Goal: Information Seeking & Learning: Learn about a topic

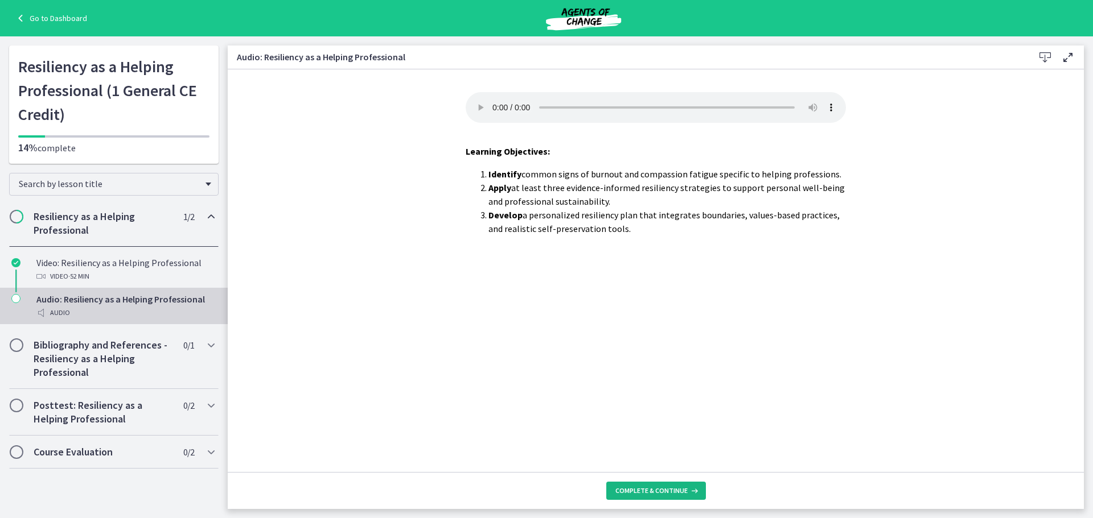
click at [661, 491] on span "Complete & continue" at bounding box center [651, 491] width 72 height 9
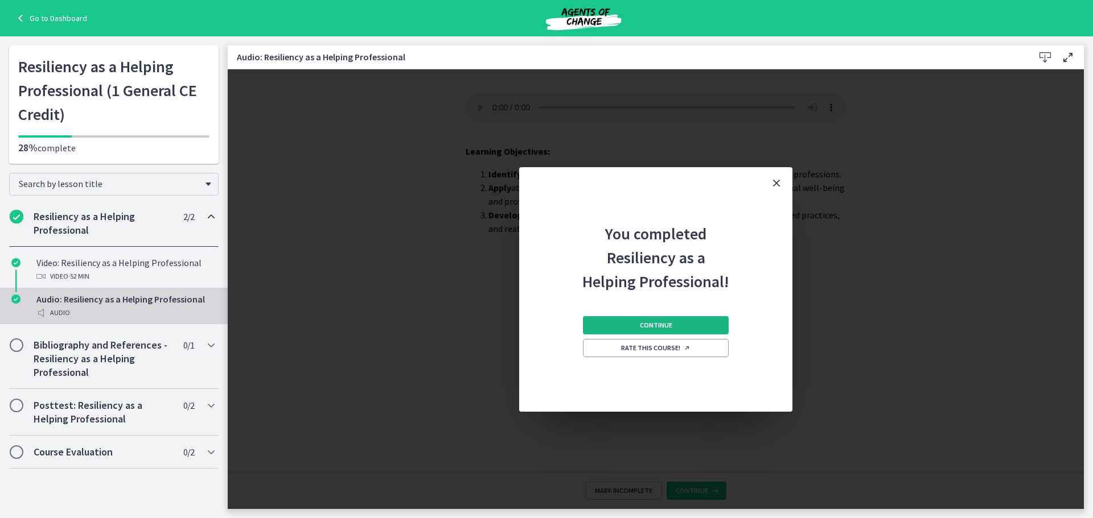
click at [661, 323] on span "Continue" at bounding box center [656, 325] width 32 height 9
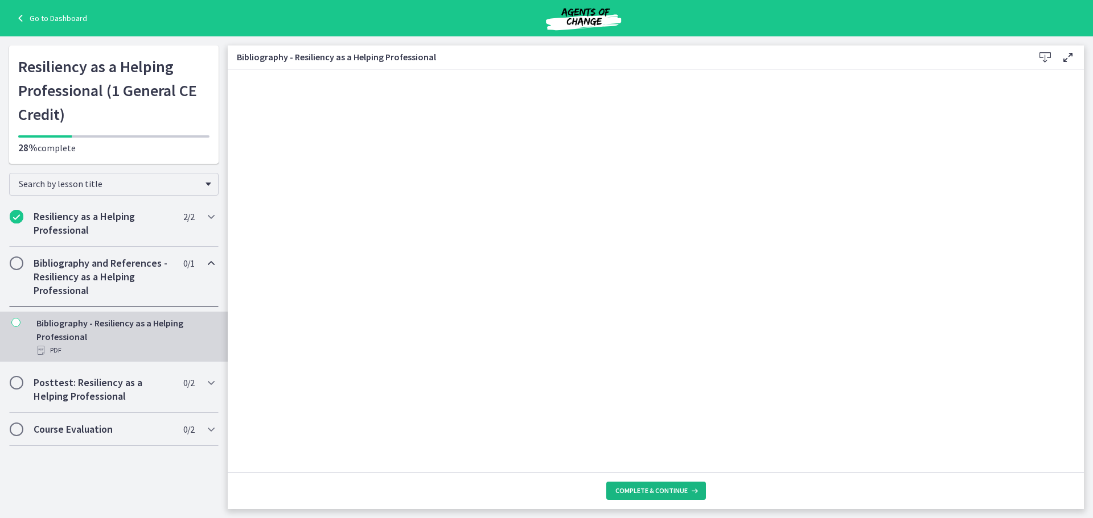
click at [687, 493] on icon at bounding box center [692, 491] width 11 height 9
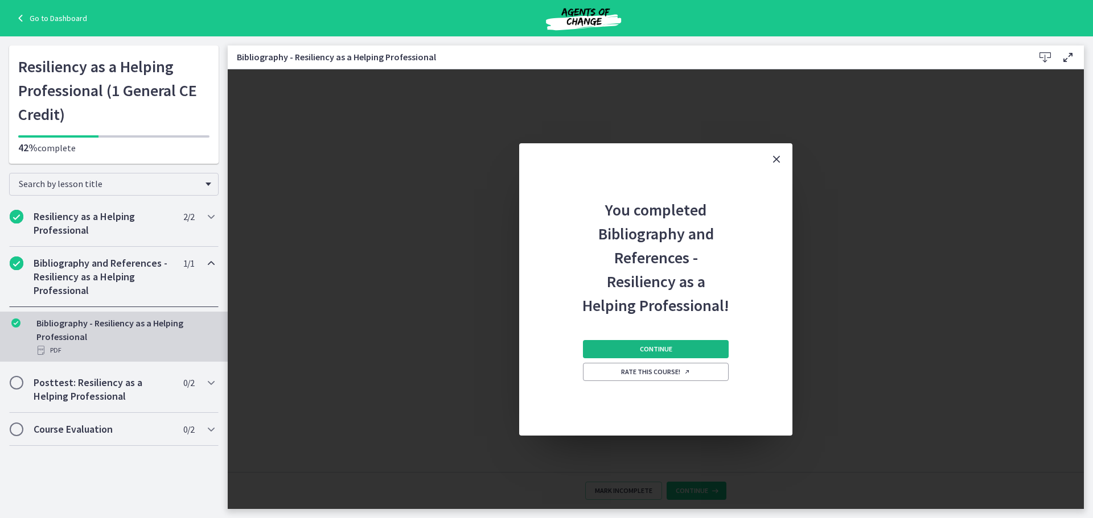
click at [651, 350] on span "Continue" at bounding box center [656, 349] width 32 height 9
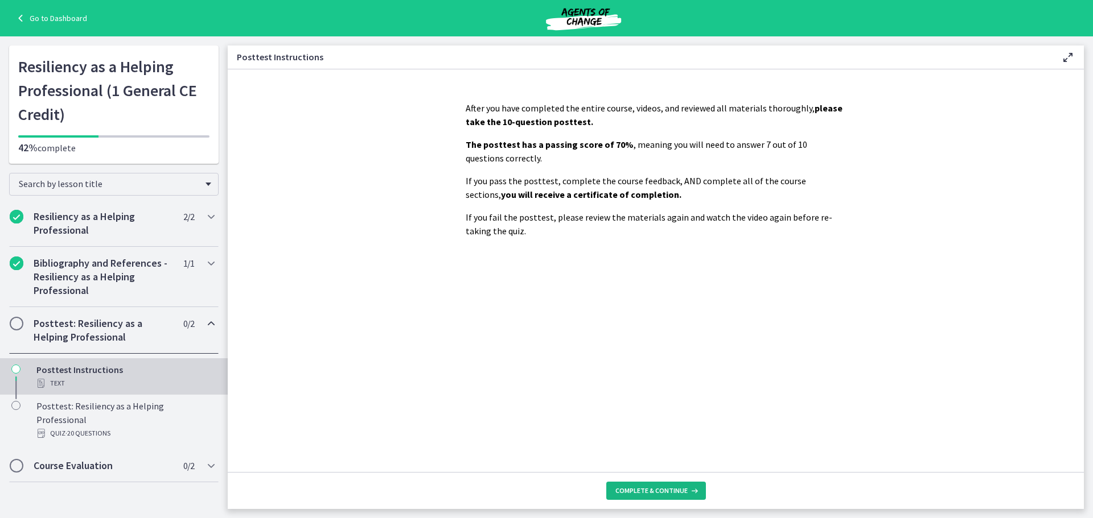
click at [688, 491] on icon at bounding box center [692, 491] width 11 height 9
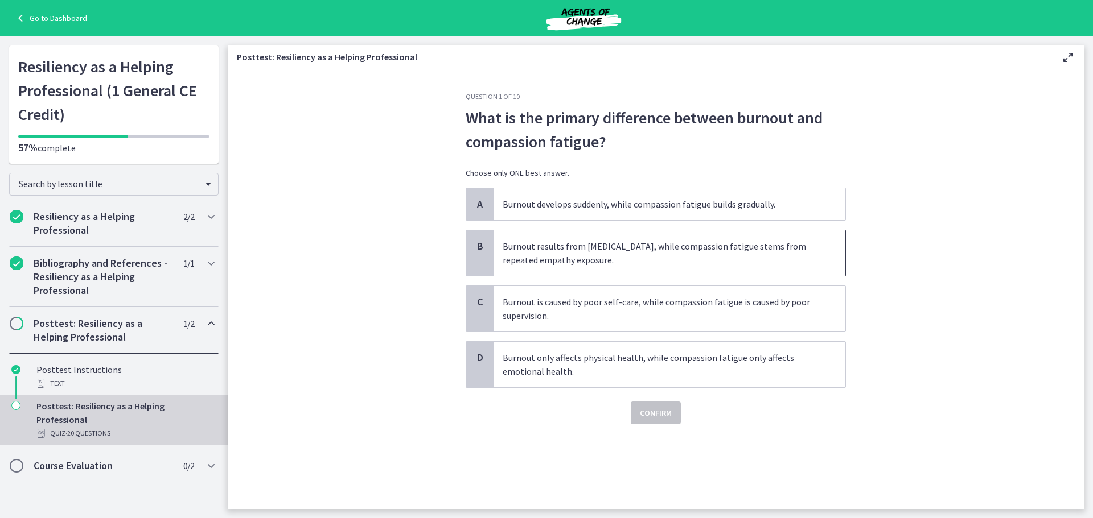
click at [666, 261] on span "Burnout results from chronic stress, while compassion fatigue stems from repeat…" at bounding box center [669, 253] width 352 height 46
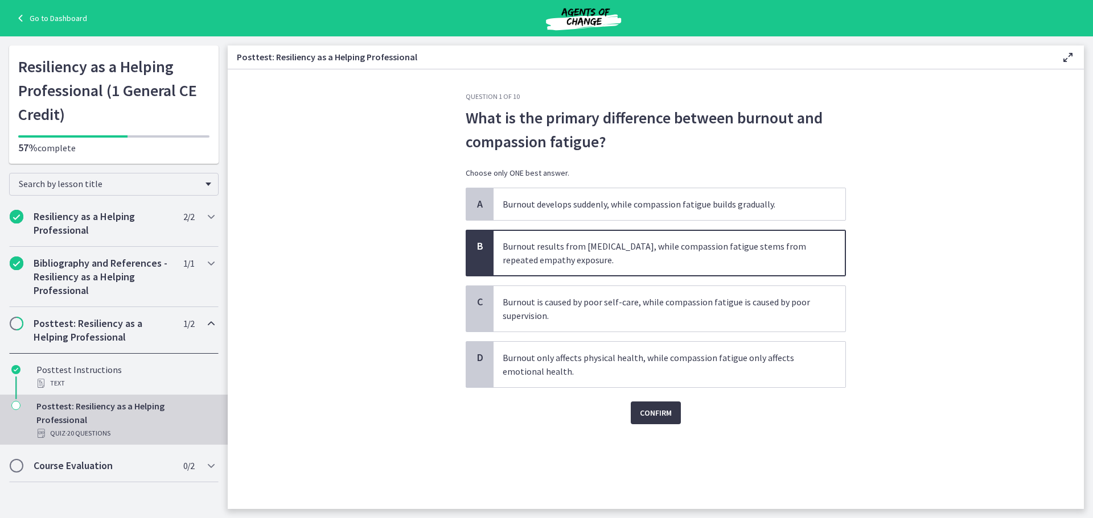
click at [670, 416] on span "Confirm" at bounding box center [656, 413] width 32 height 14
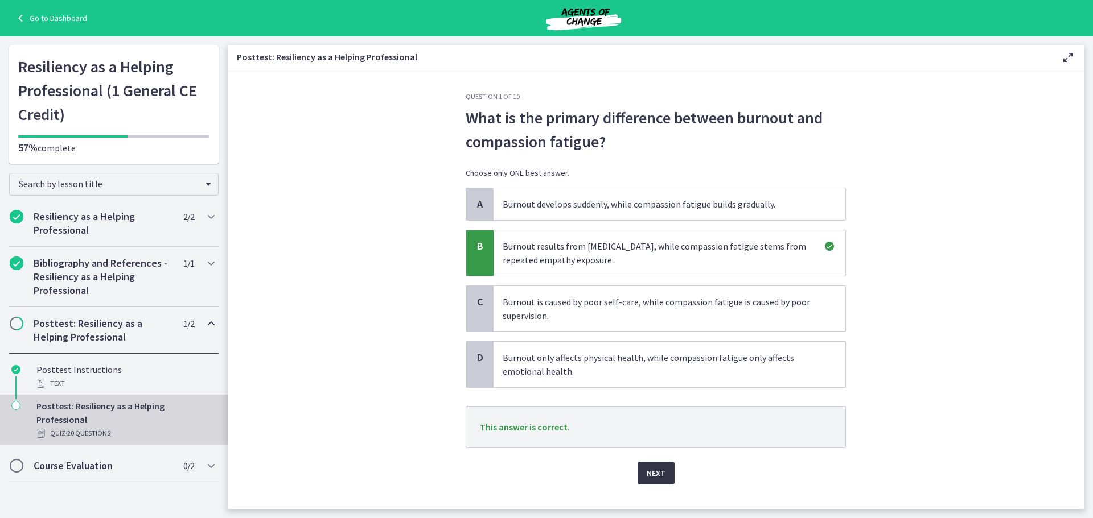
click at [653, 483] on button "Next" at bounding box center [655, 473] width 37 height 23
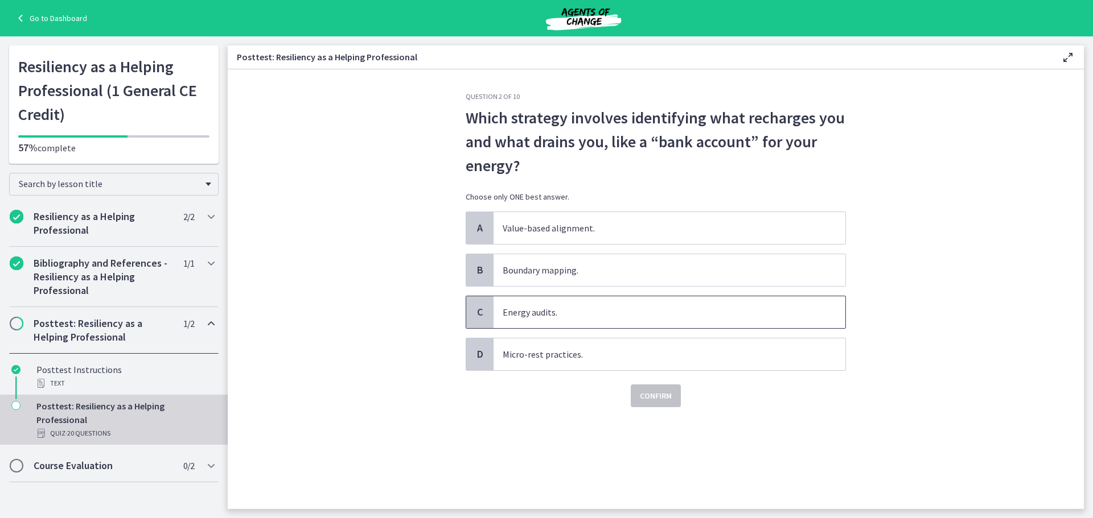
click at [527, 316] on span "Energy audits." at bounding box center [669, 312] width 352 height 32
click at [664, 397] on span "Confirm" at bounding box center [656, 396] width 32 height 14
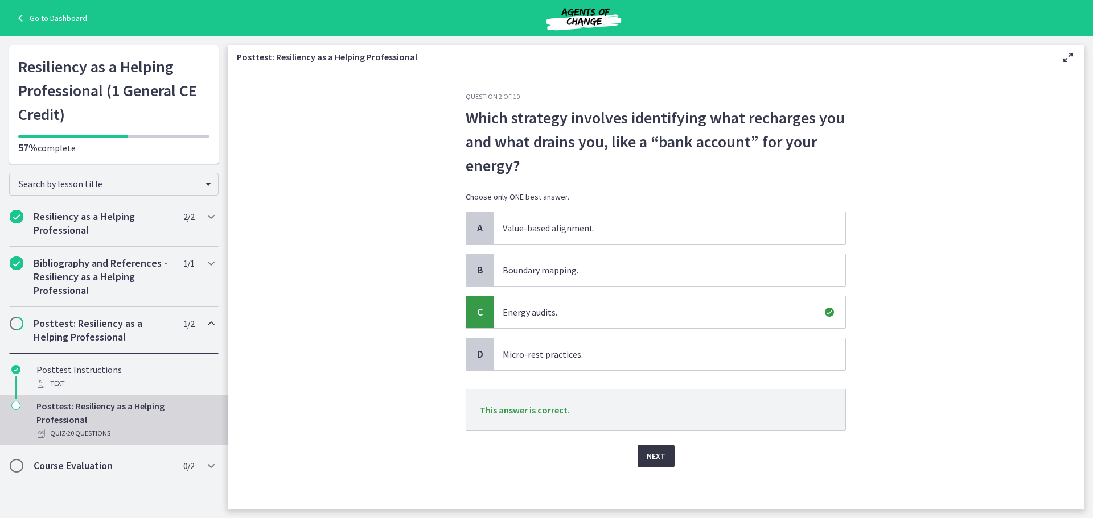
click at [652, 454] on span "Next" at bounding box center [655, 457] width 19 height 14
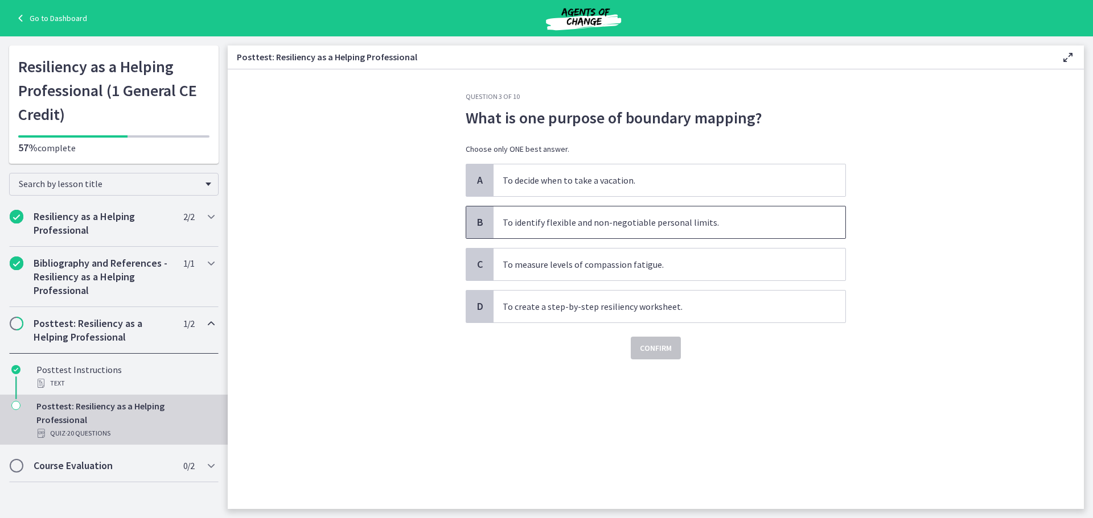
click at [506, 226] on span "To identify flexible and non-negotiable personal limits." at bounding box center [669, 223] width 352 height 32
click at [654, 349] on span "Confirm" at bounding box center [656, 348] width 32 height 14
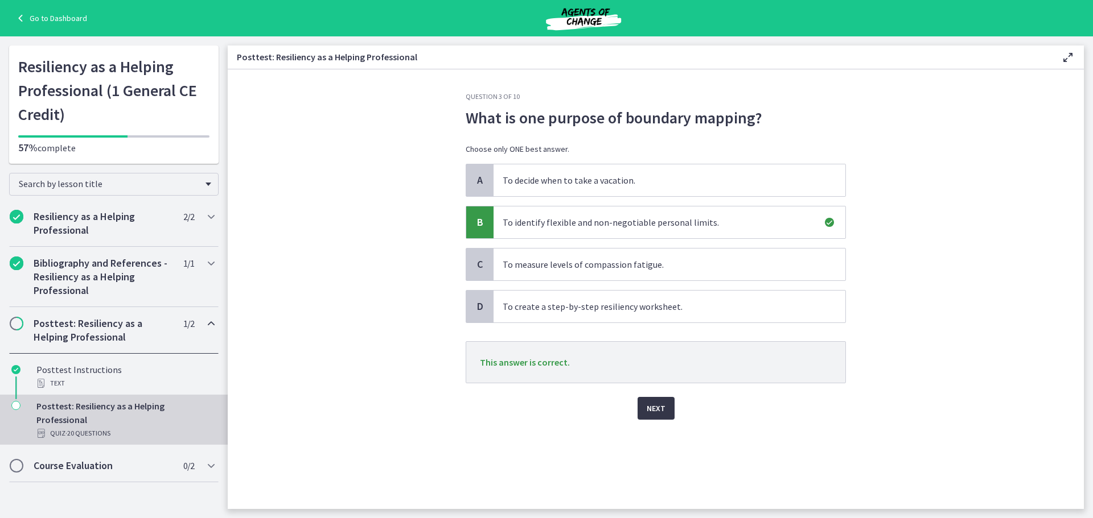
click at [673, 409] on button "Next" at bounding box center [655, 408] width 37 height 23
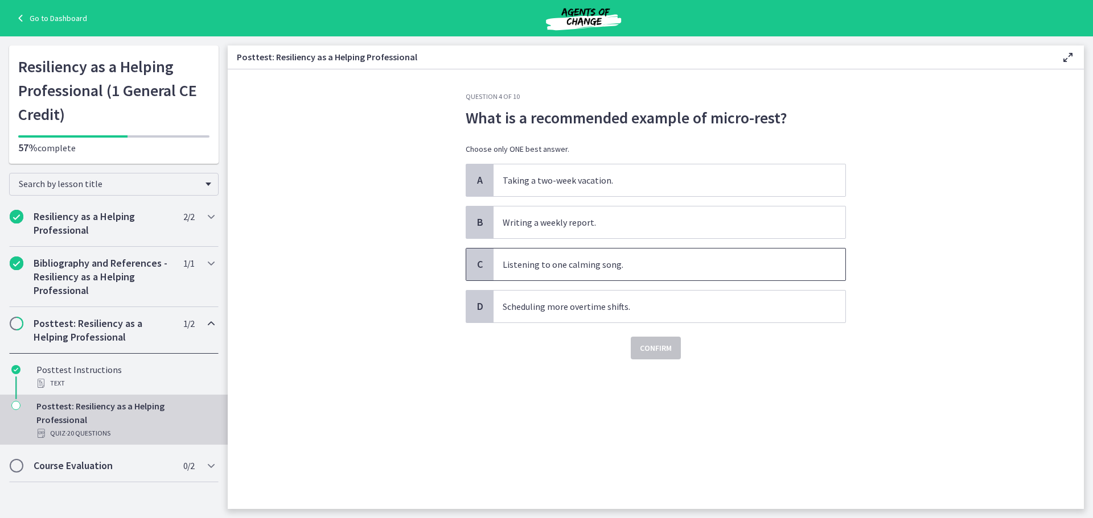
click at [618, 267] on span "Listening to one calming song." at bounding box center [669, 265] width 352 height 32
click at [646, 344] on span "Confirm" at bounding box center [656, 348] width 32 height 14
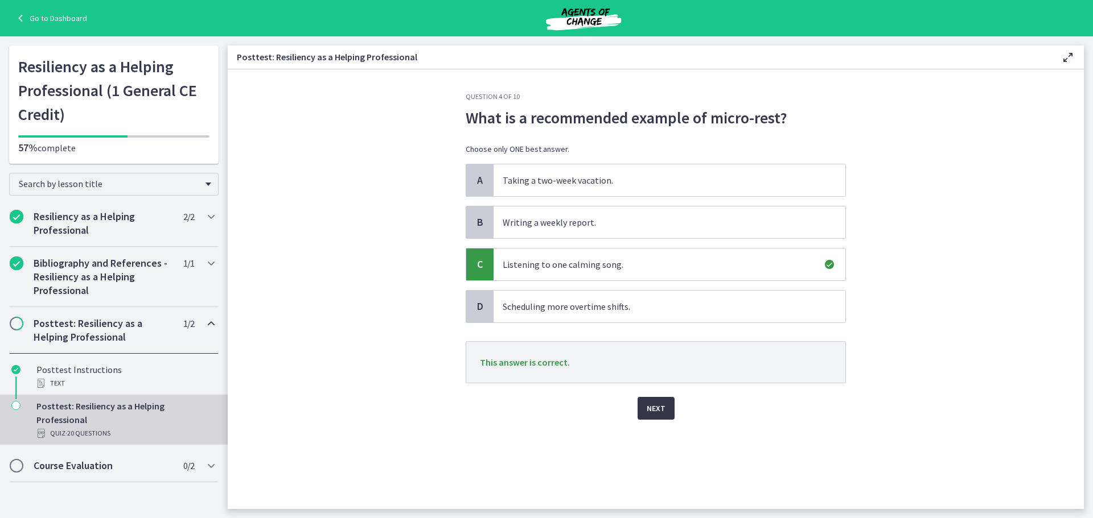
click at [657, 411] on span "Next" at bounding box center [655, 409] width 19 height 14
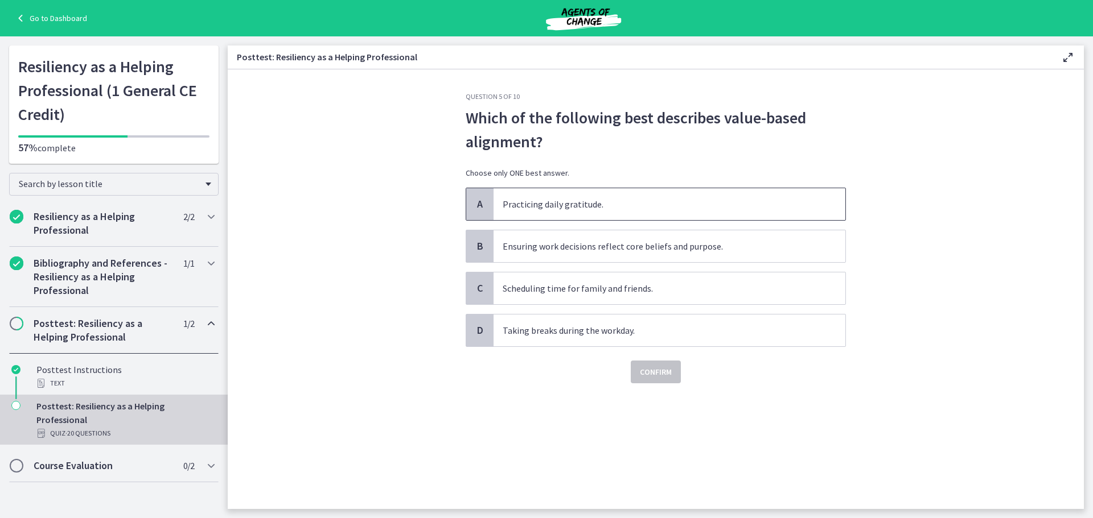
click at [526, 212] on span "Practicing daily gratitude." at bounding box center [669, 204] width 352 height 32
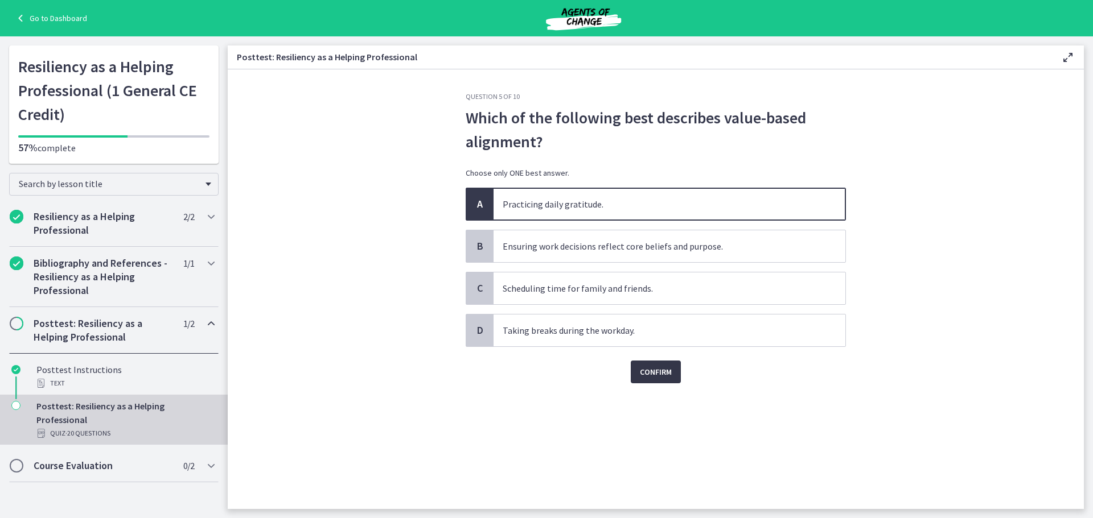
click at [668, 376] on span "Confirm" at bounding box center [656, 372] width 32 height 14
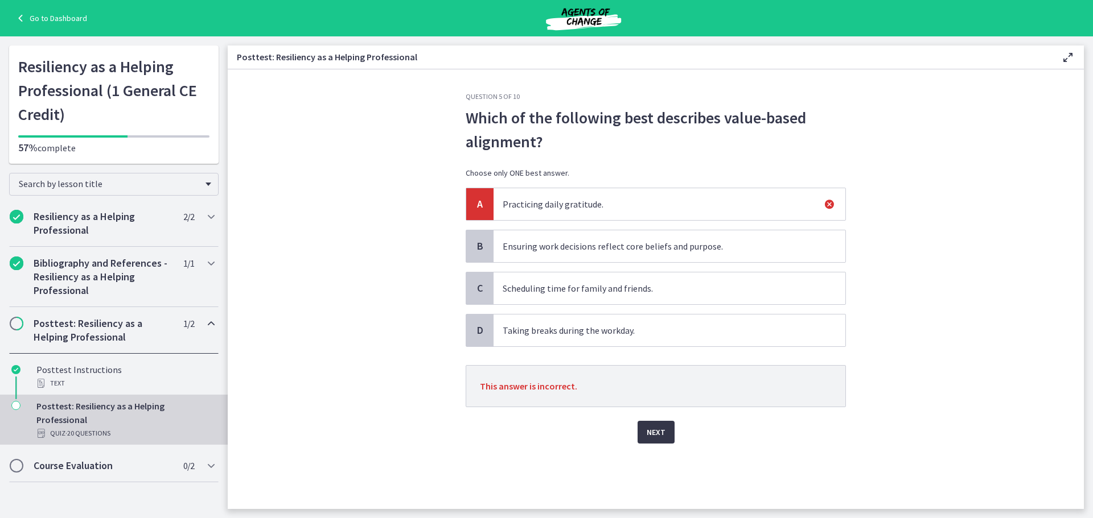
click at [665, 432] on button "Next" at bounding box center [655, 432] width 37 height 23
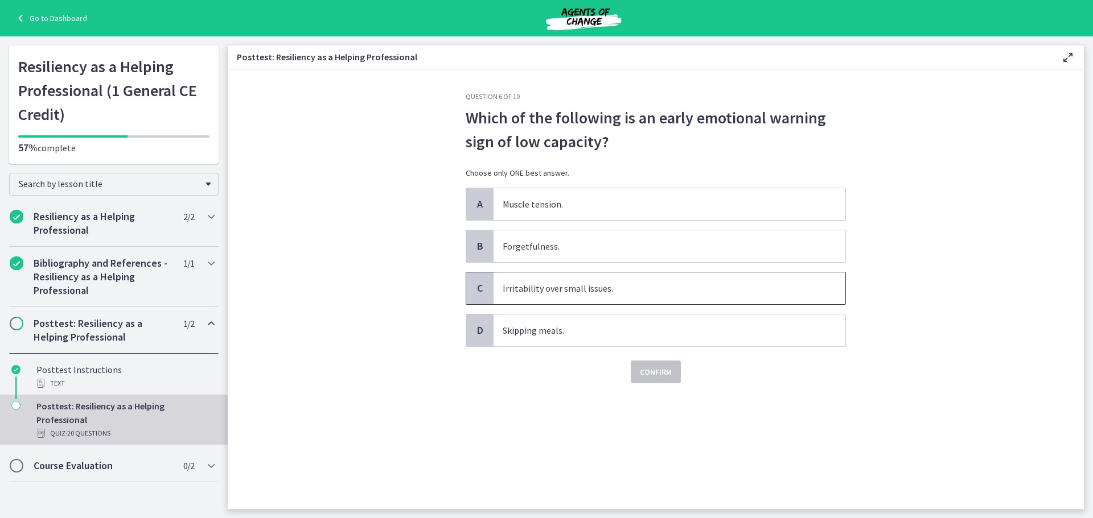
click at [520, 286] on span "Irritability over small issues." at bounding box center [669, 289] width 352 height 32
click at [660, 370] on span "Confirm" at bounding box center [656, 372] width 32 height 14
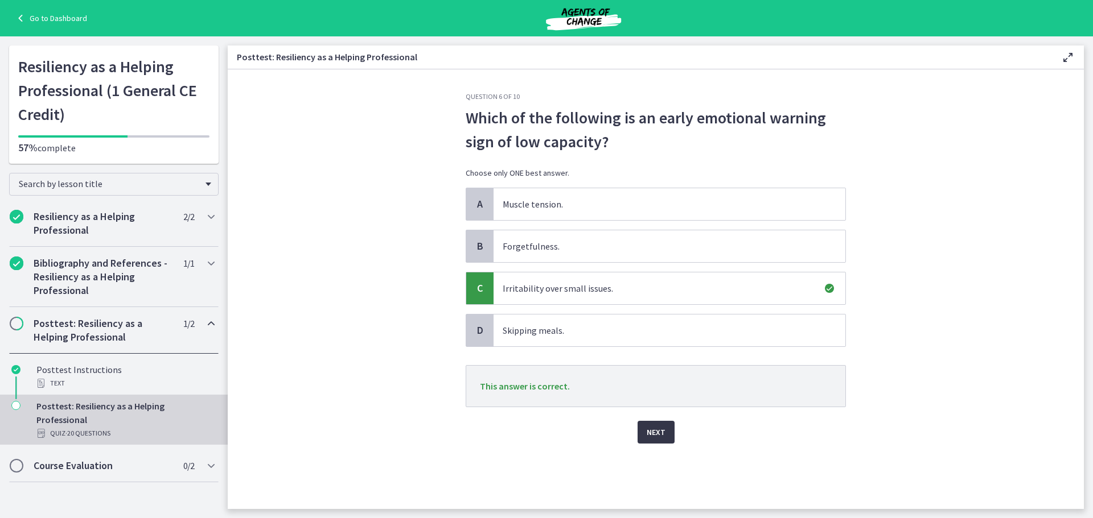
click at [657, 433] on span "Next" at bounding box center [655, 433] width 19 height 14
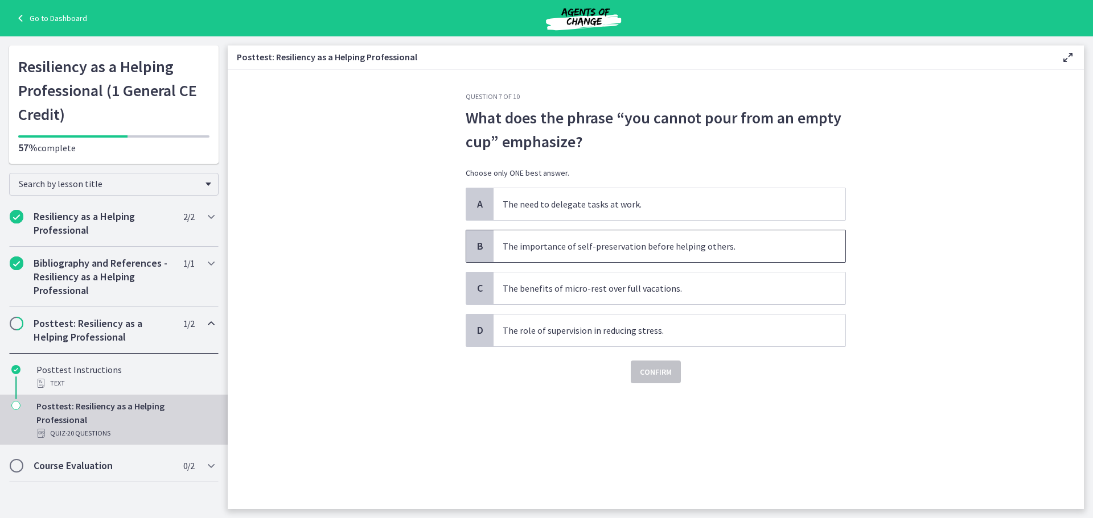
click at [568, 249] on span "The importance of self-preservation before helping others." at bounding box center [669, 246] width 352 height 32
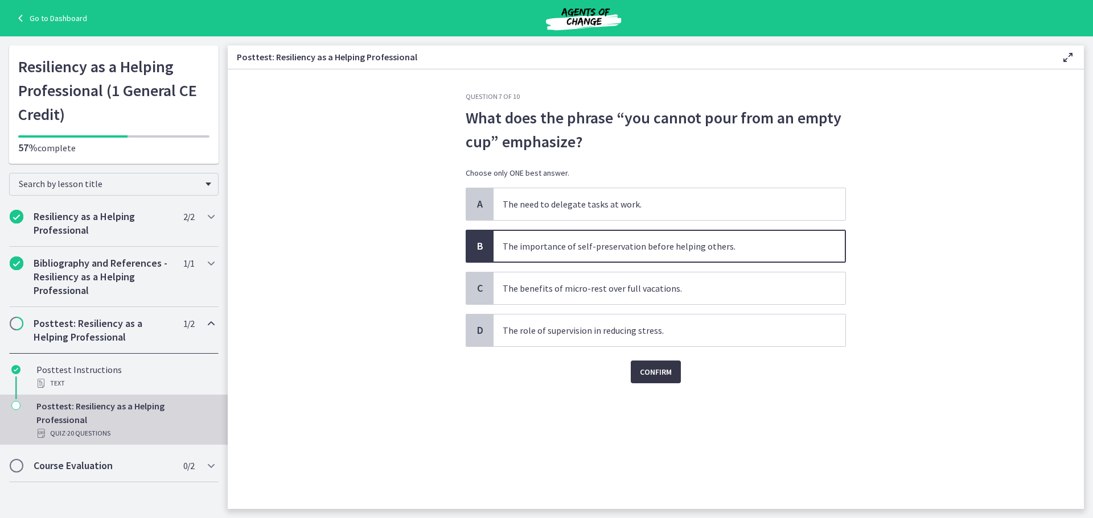
click at [659, 372] on span "Confirm" at bounding box center [656, 372] width 32 height 14
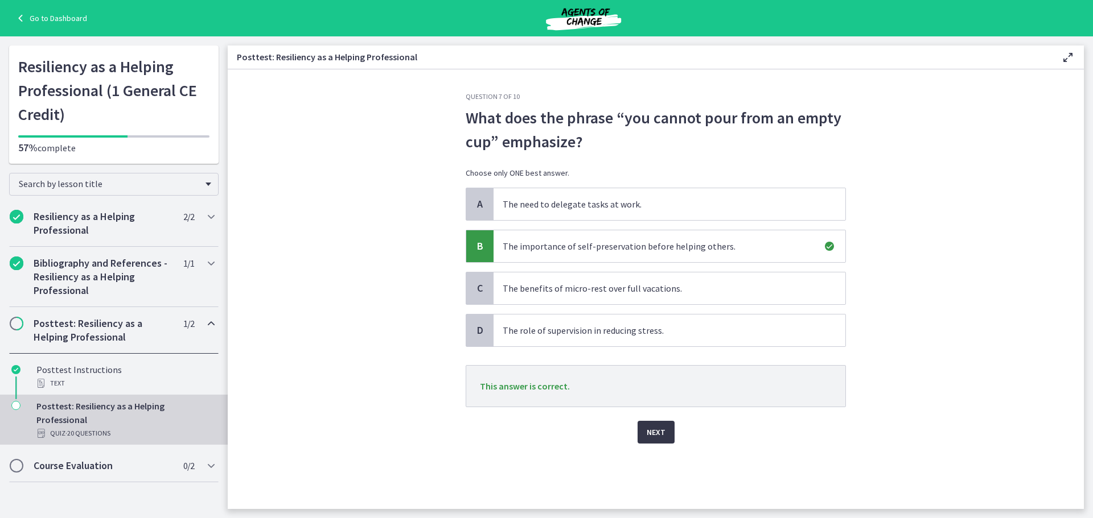
click at [662, 433] on span "Next" at bounding box center [655, 433] width 19 height 14
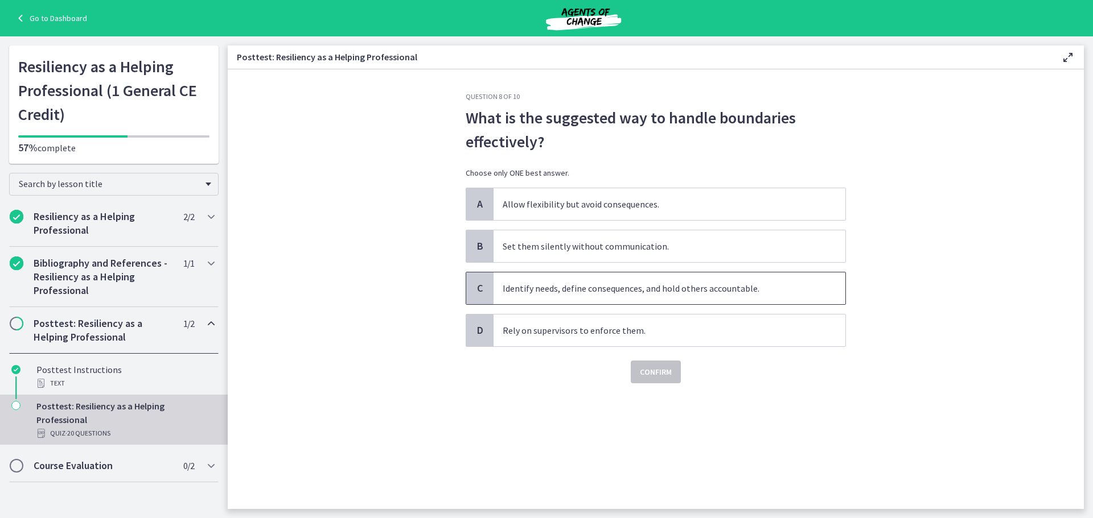
click at [554, 287] on span "Identify needs, define consequences, and hold others accountable." at bounding box center [669, 289] width 352 height 32
click at [649, 376] on span "Confirm" at bounding box center [656, 372] width 32 height 14
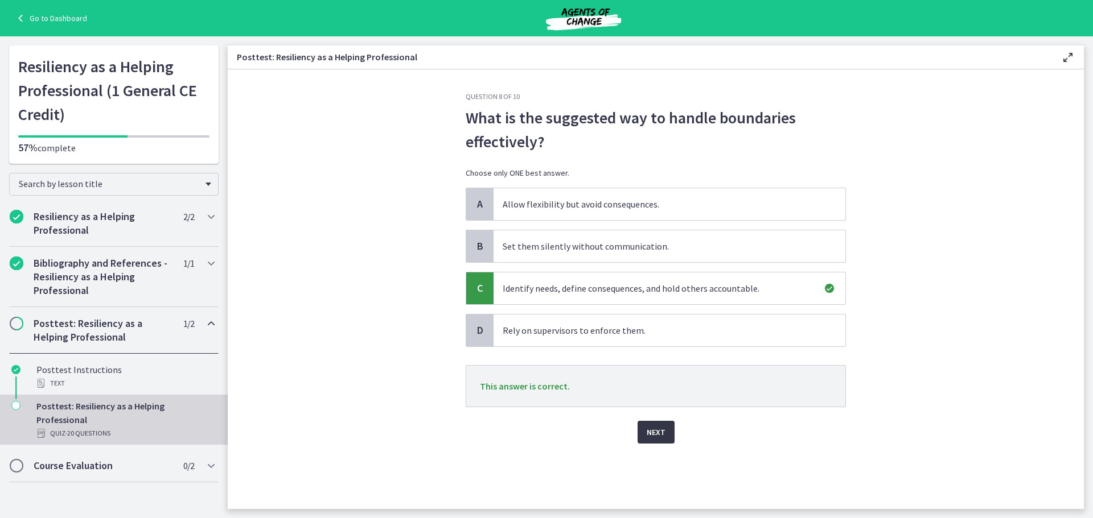
click at [658, 438] on span "Next" at bounding box center [655, 433] width 19 height 14
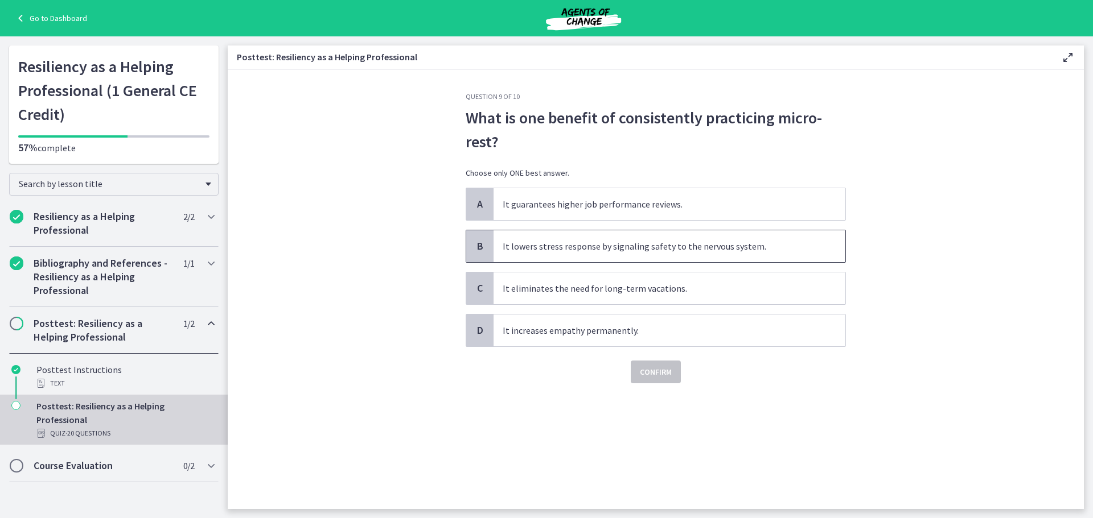
click at [561, 249] on span "It lowers stress response by signaling safety to the nervous system." at bounding box center [669, 246] width 352 height 32
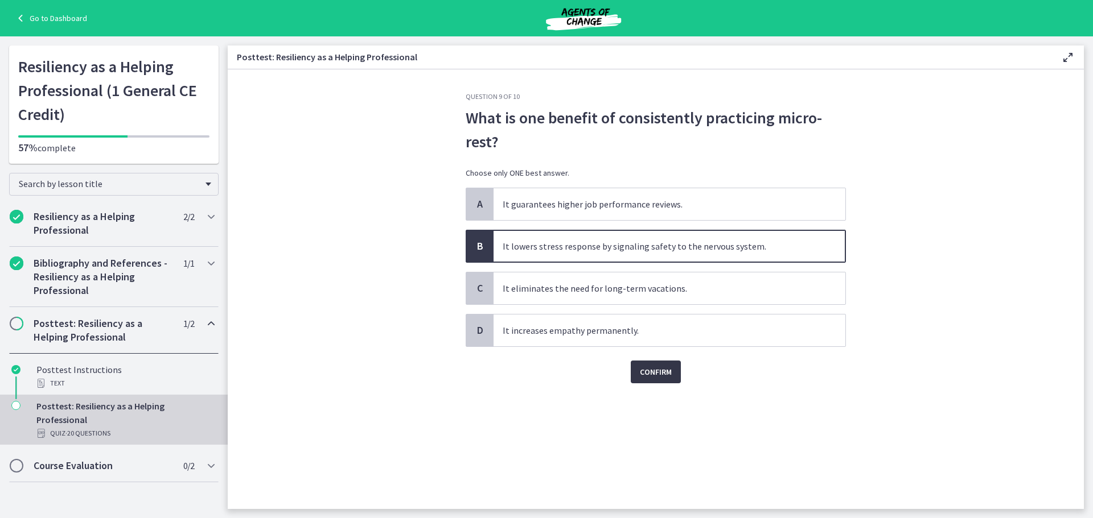
click at [653, 377] on span "Confirm" at bounding box center [656, 372] width 32 height 14
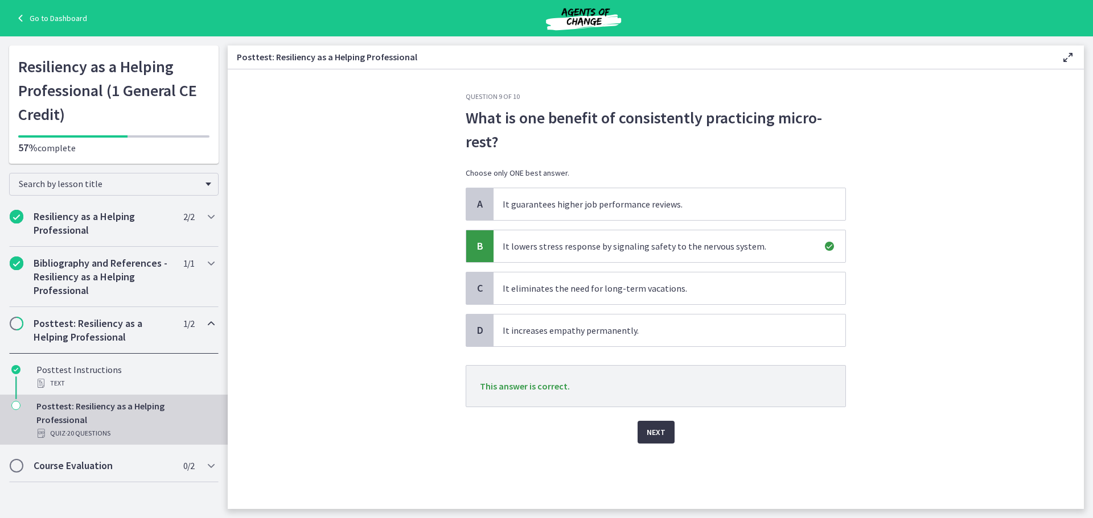
drag, startPoint x: 650, startPoint y: 433, endPoint x: 639, endPoint y: 422, distance: 16.1
click at [650, 432] on span "Next" at bounding box center [655, 433] width 19 height 14
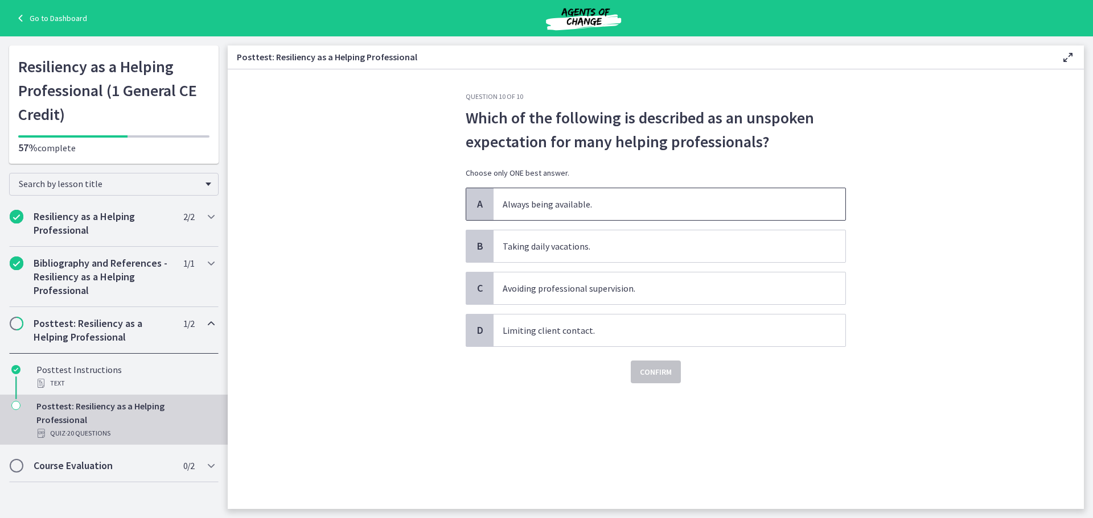
click at [517, 204] on span "Always being available." at bounding box center [669, 204] width 352 height 32
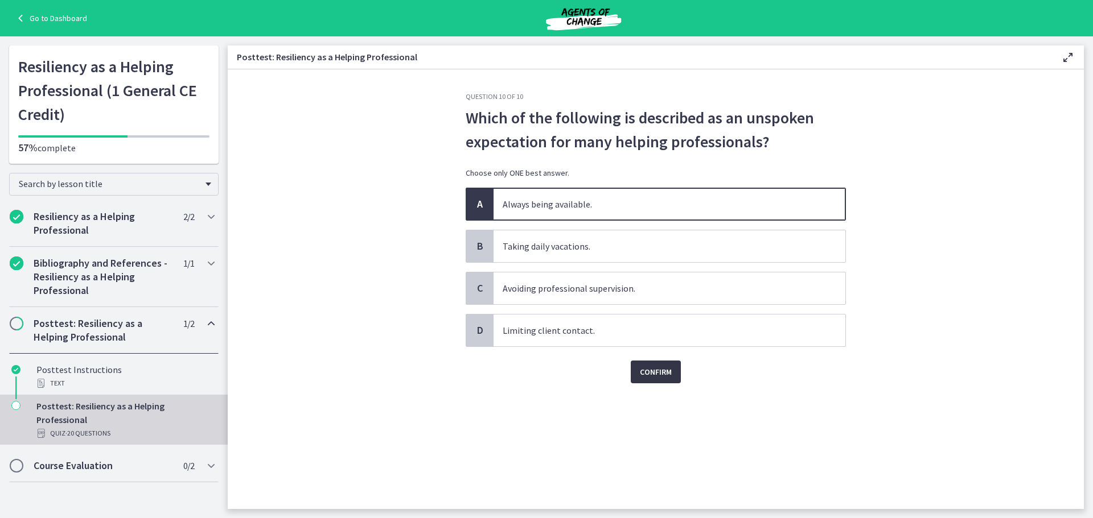
click at [651, 372] on span "Confirm" at bounding box center [656, 372] width 32 height 14
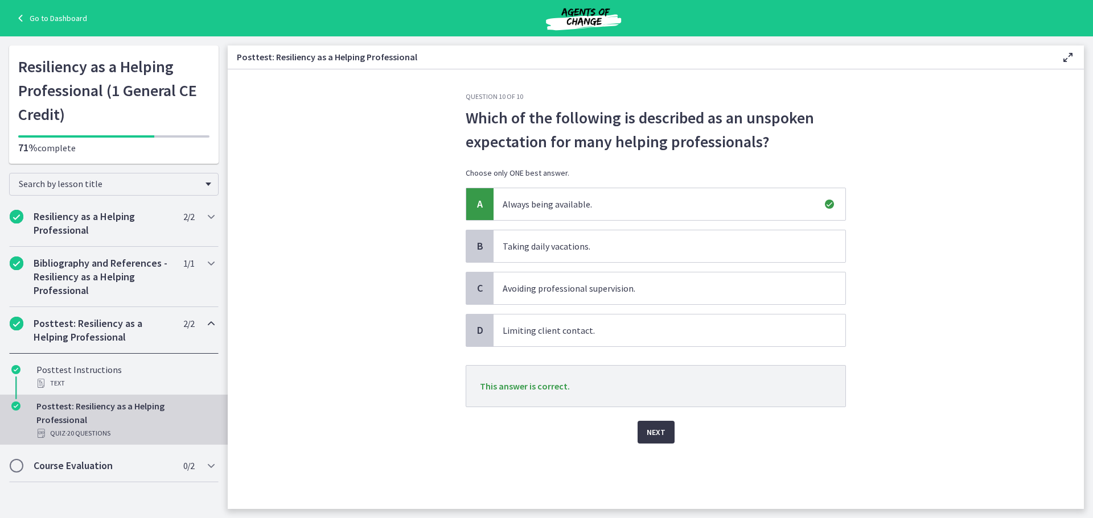
click at [660, 438] on span "Next" at bounding box center [655, 433] width 19 height 14
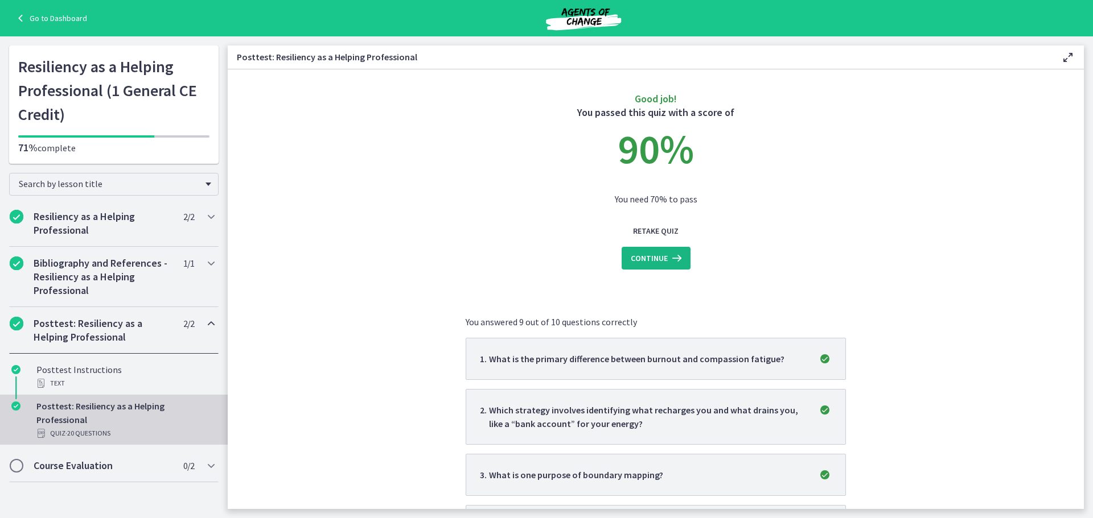
click at [671, 257] on icon at bounding box center [676, 259] width 16 height 14
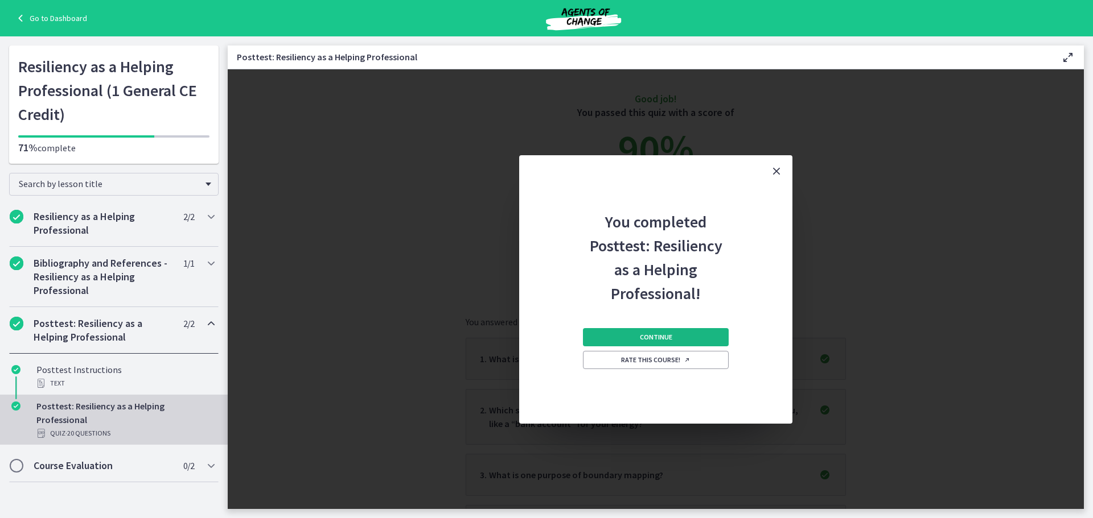
click at [683, 340] on button "Continue" at bounding box center [656, 337] width 146 height 18
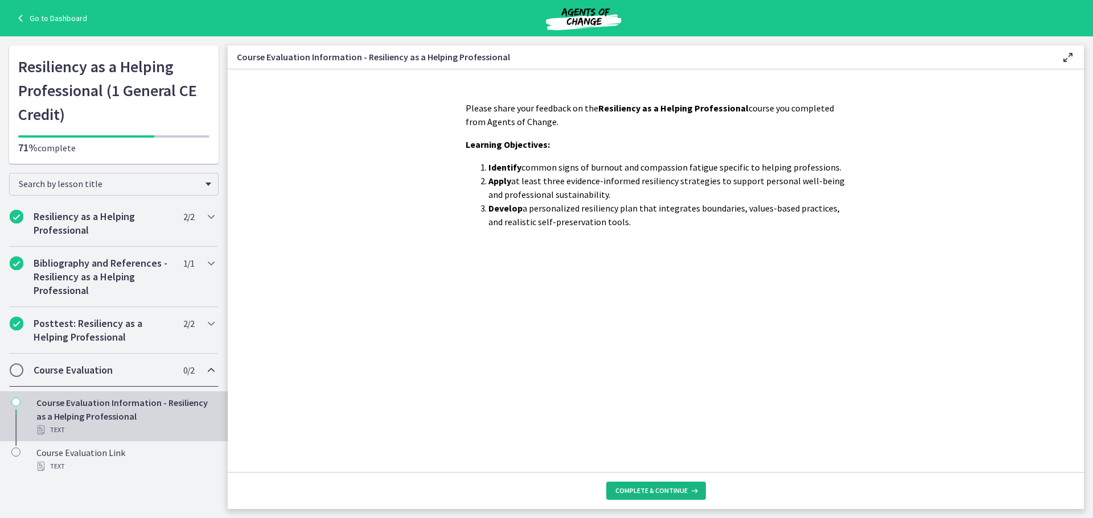
click at [689, 487] on icon at bounding box center [692, 491] width 11 height 9
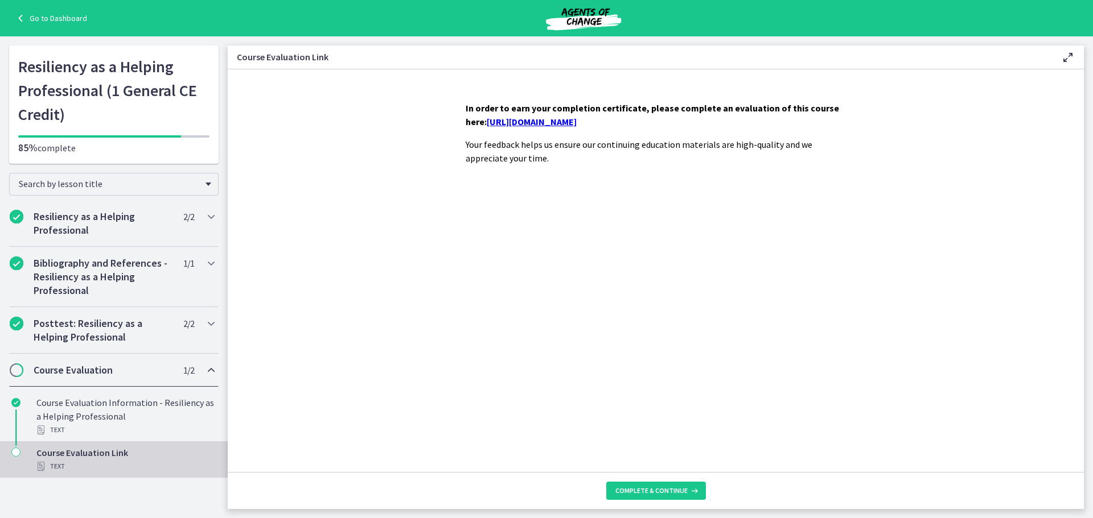
click at [576, 121] on link "https://forms.gle/Qp7Thousi5nwqVvo9" at bounding box center [532, 121] width 90 height 11
click at [665, 493] on span "Complete & continue" at bounding box center [651, 491] width 72 height 9
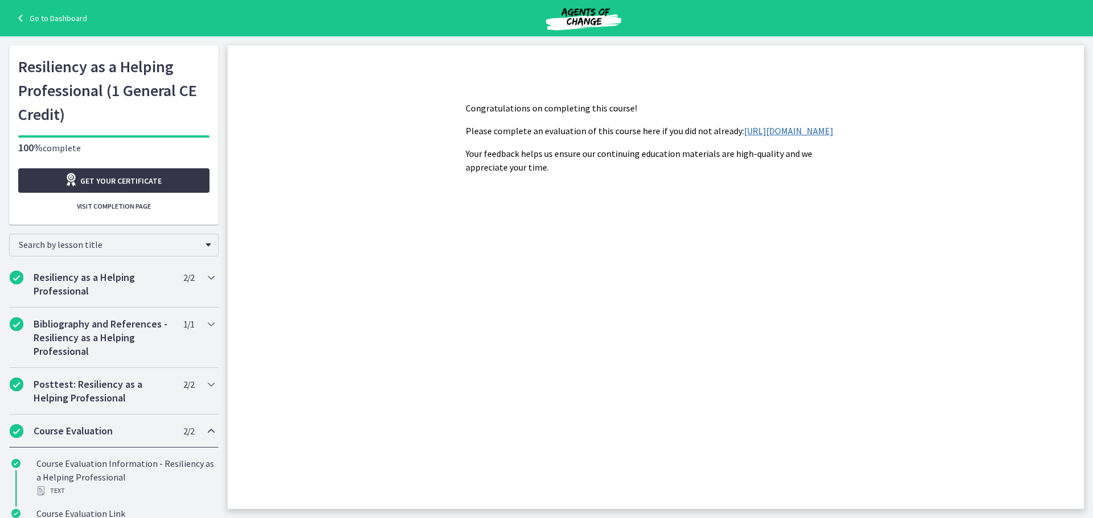
click at [68, 175] on icon "Opens in a new window" at bounding box center [72, 180] width 16 height 14
click at [40, 14] on link "Go to Dashboard" at bounding box center [50, 18] width 73 height 14
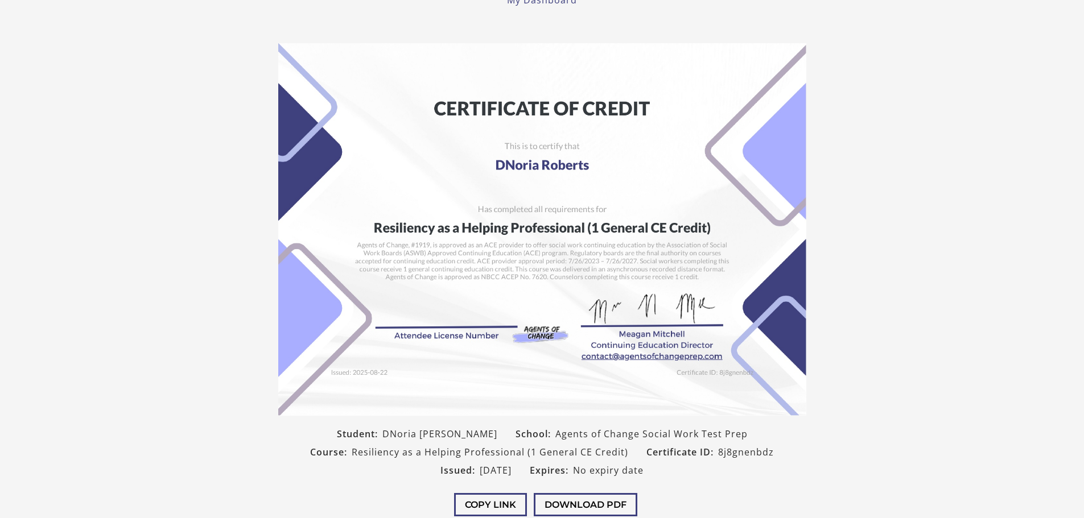
scroll to position [114, 0]
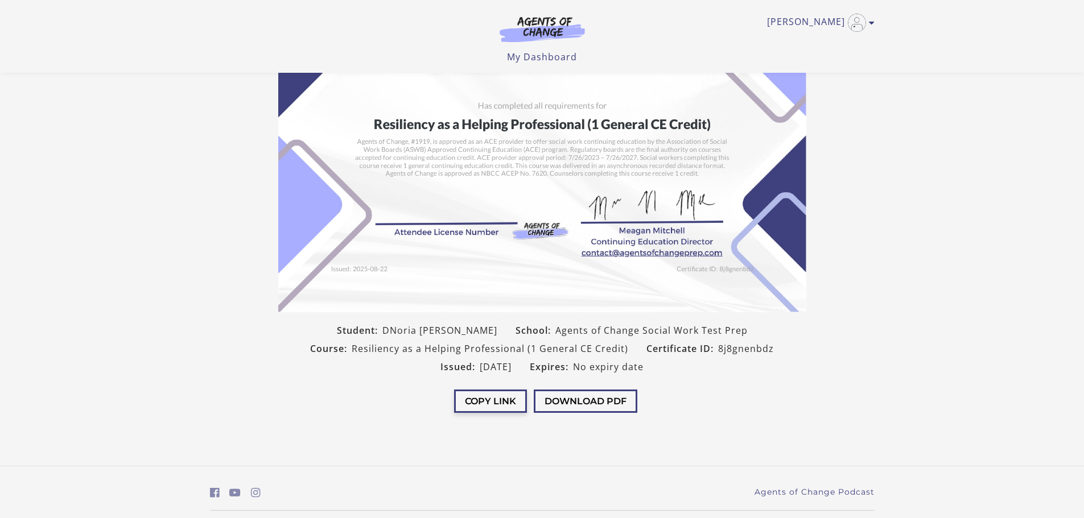
click at [488, 399] on button "Copy Link" at bounding box center [490, 401] width 73 height 23
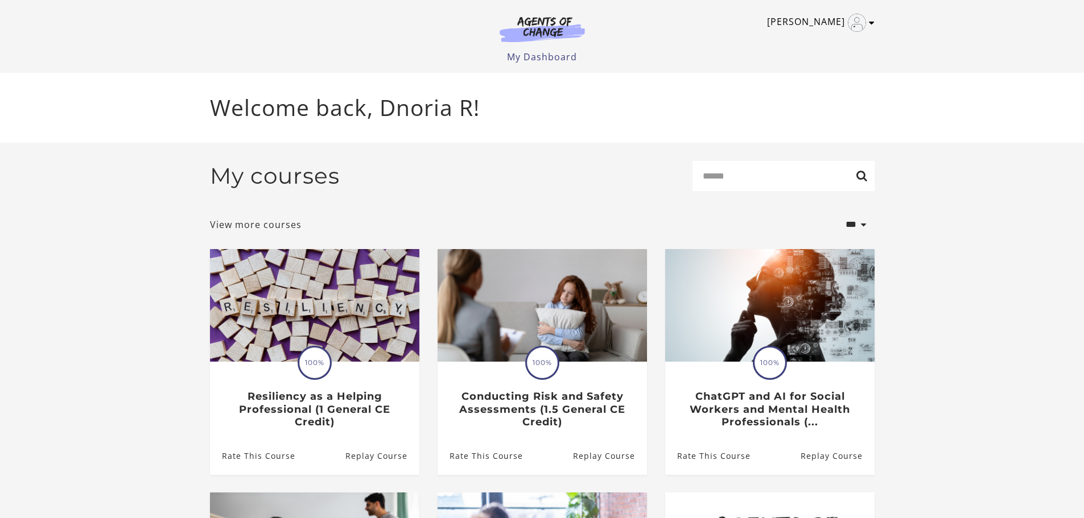
click at [871, 23] on icon "Toggle menu" at bounding box center [872, 22] width 6 height 9
click at [835, 37] on link "My Account" at bounding box center [827, 41] width 100 height 19
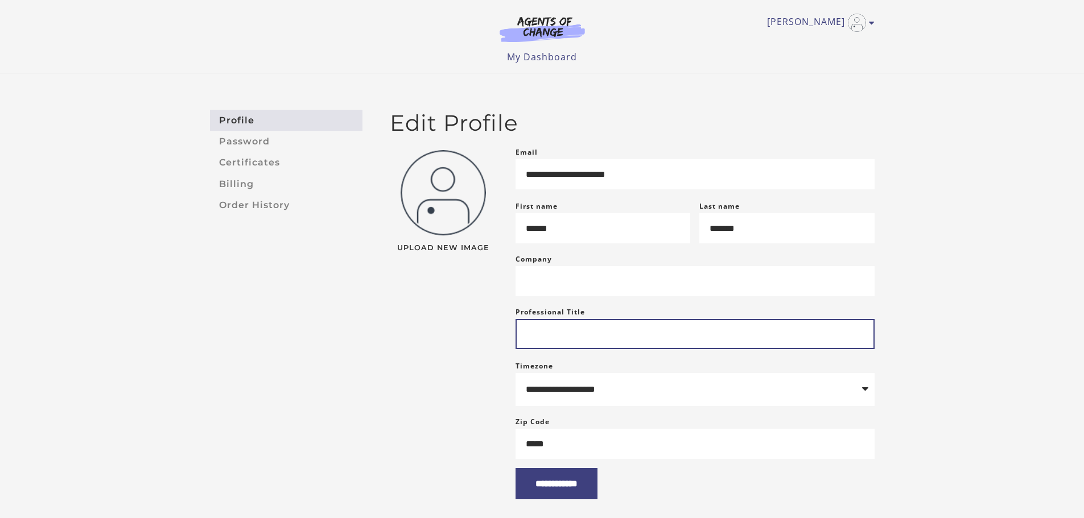
click at [579, 345] on input "Professional Title" at bounding box center [695, 334] width 359 height 30
type input "**********"
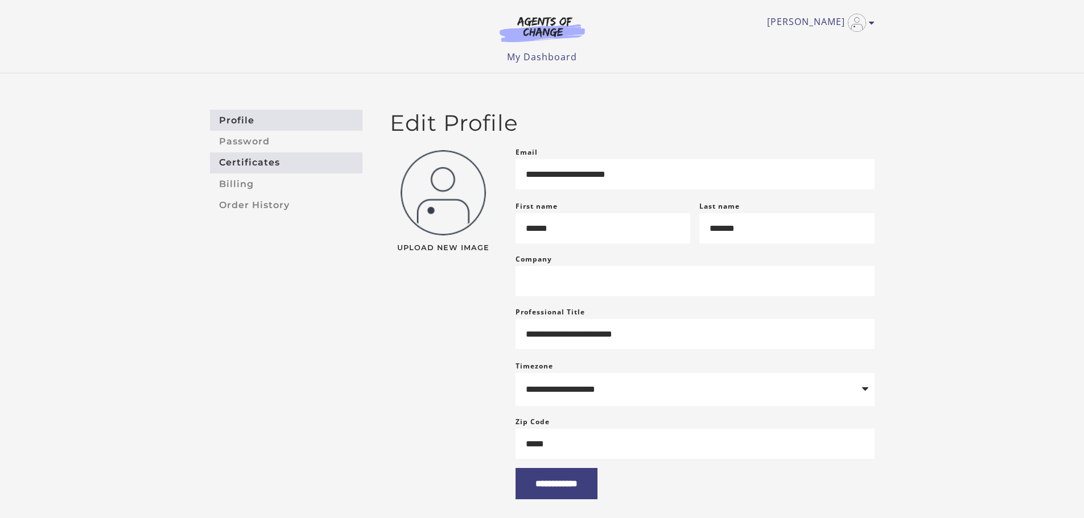
click at [277, 163] on link "Certificates" at bounding box center [286, 163] width 153 height 21
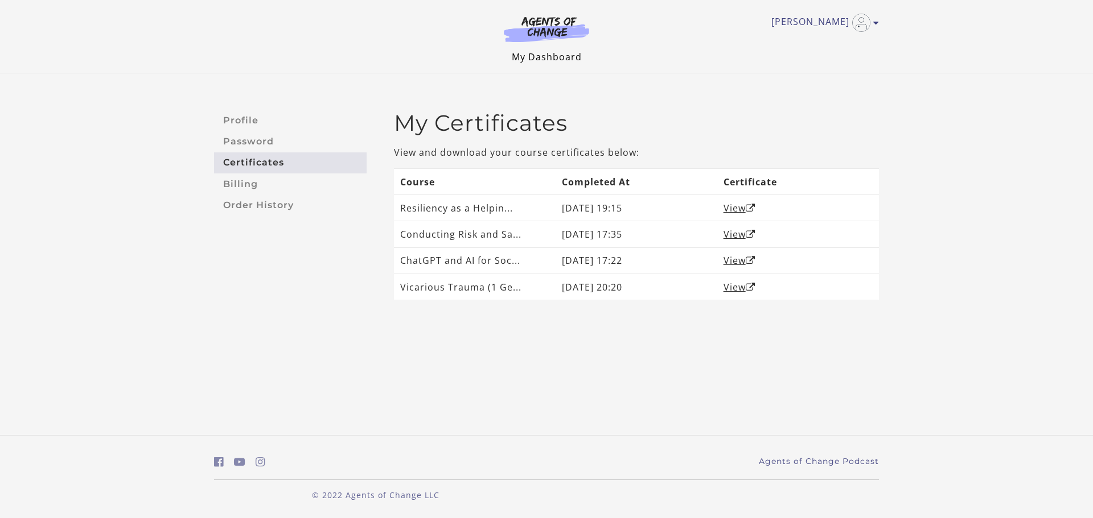
click at [562, 56] on link "My Dashboard" at bounding box center [547, 57] width 70 height 13
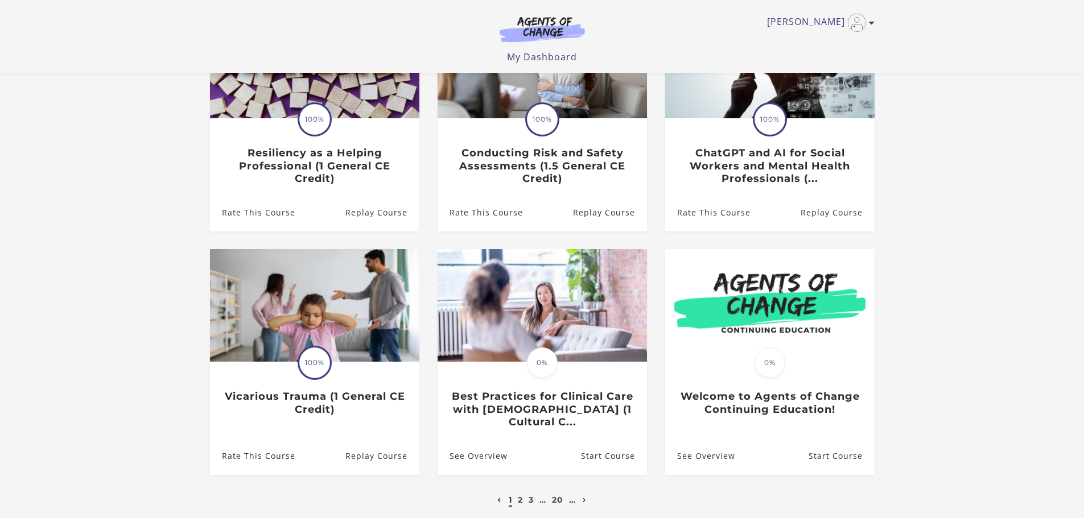
scroll to position [228, 0]
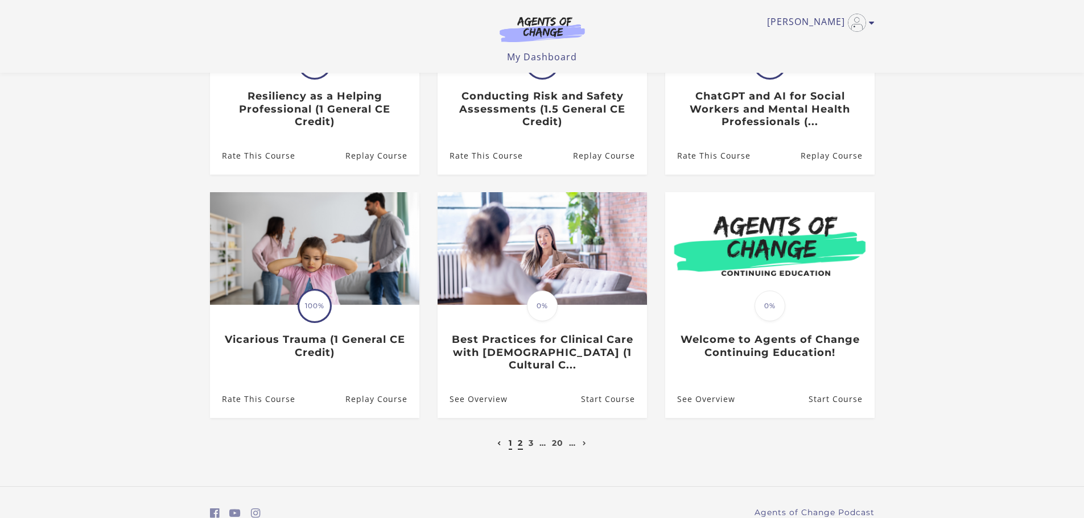
click at [518, 444] on link "2" at bounding box center [520, 443] width 5 height 10
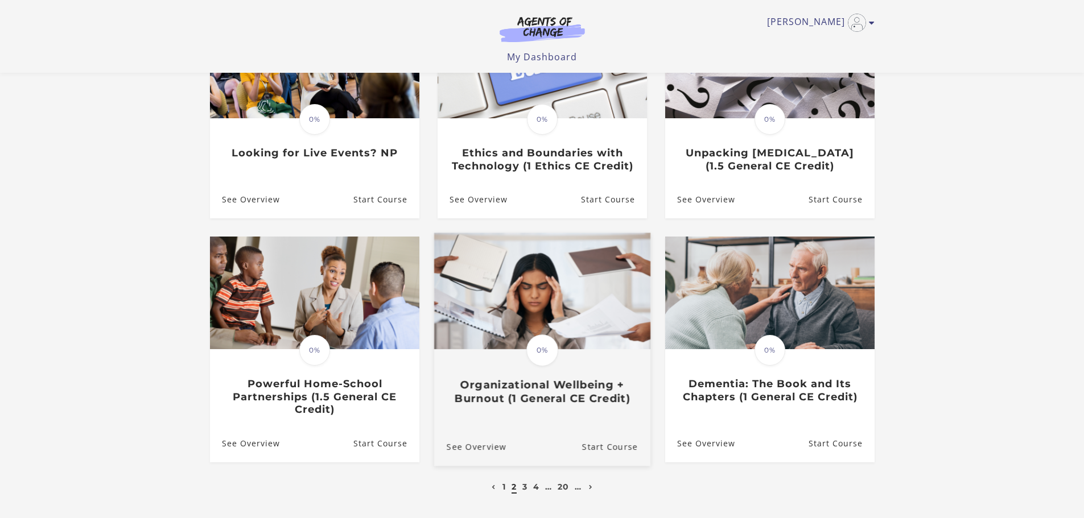
scroll to position [228, 0]
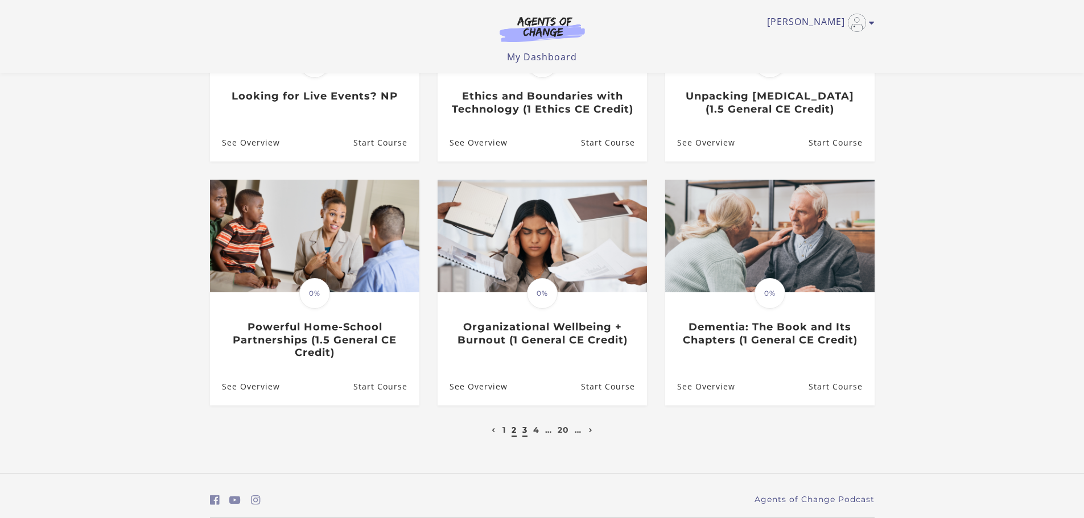
click at [524, 434] on link "3" at bounding box center [524, 430] width 5 height 10
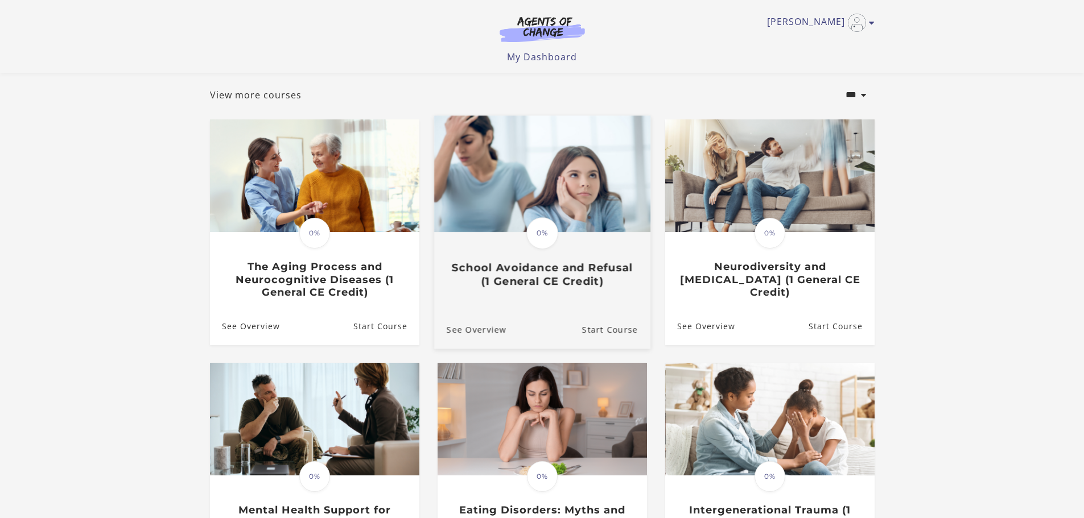
scroll to position [114, 0]
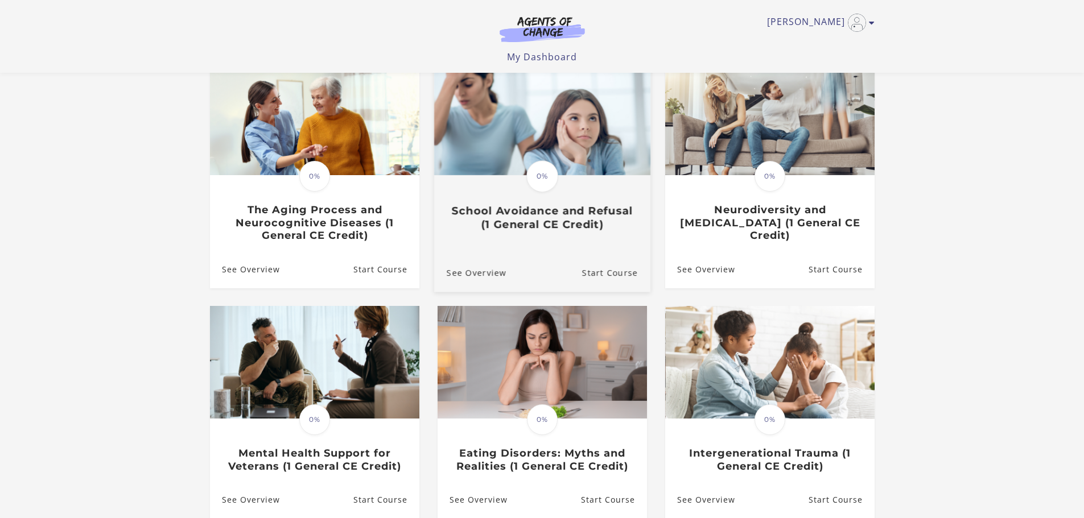
click at [552, 188] on span "0%" at bounding box center [542, 176] width 32 height 32
